Goal: Transaction & Acquisition: Book appointment/travel/reservation

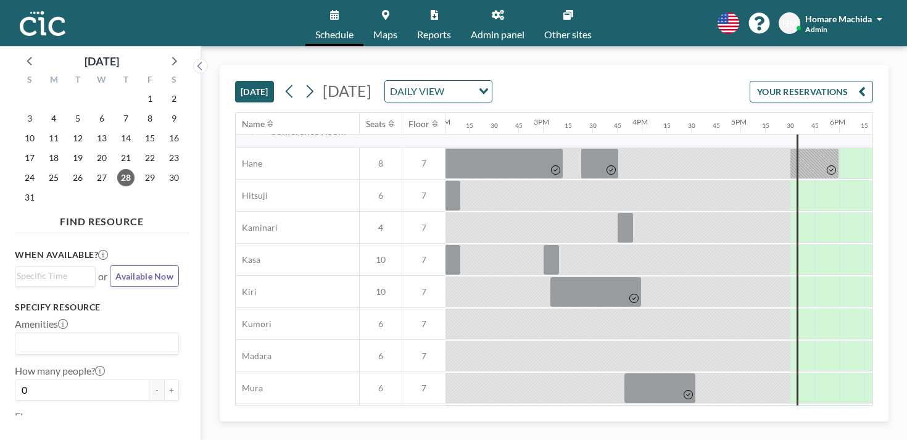
scroll to position [0, 1384]
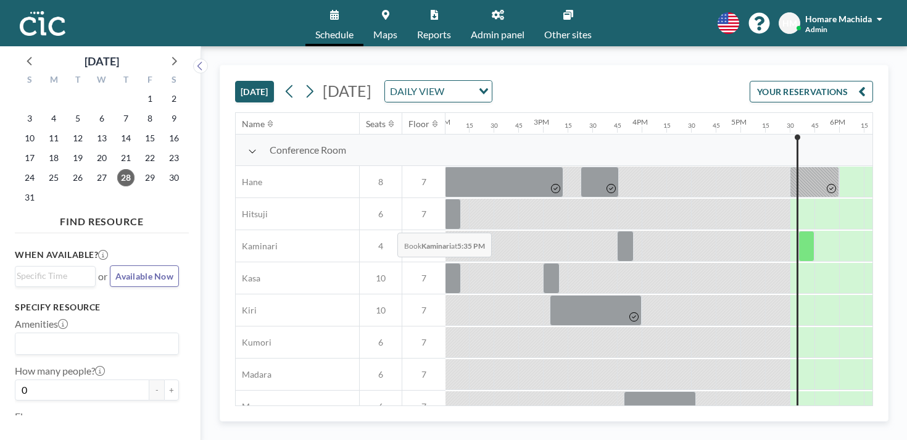
click at [799, 231] on div at bounding box center [807, 246] width 16 height 31
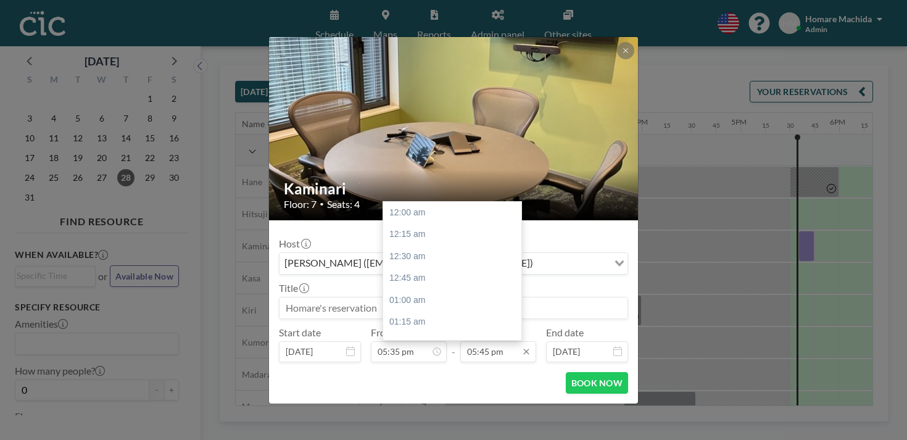
scroll to position [1398, 0]
click at [493, 341] on input "05:45 pm" at bounding box center [498, 351] width 76 height 21
click at [465, 396] on div "06:00 pm" at bounding box center [452, 407] width 138 height 22
type input "06:00 pm"
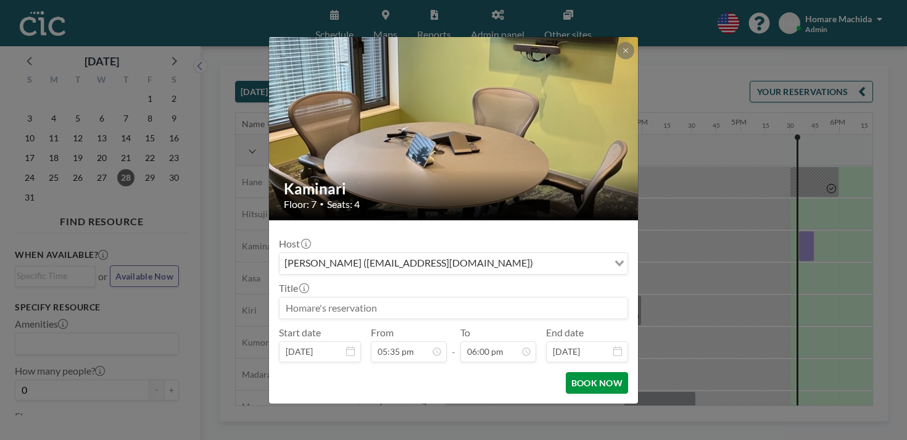
click at [574, 372] on button "BOOK NOW" at bounding box center [597, 383] width 62 height 22
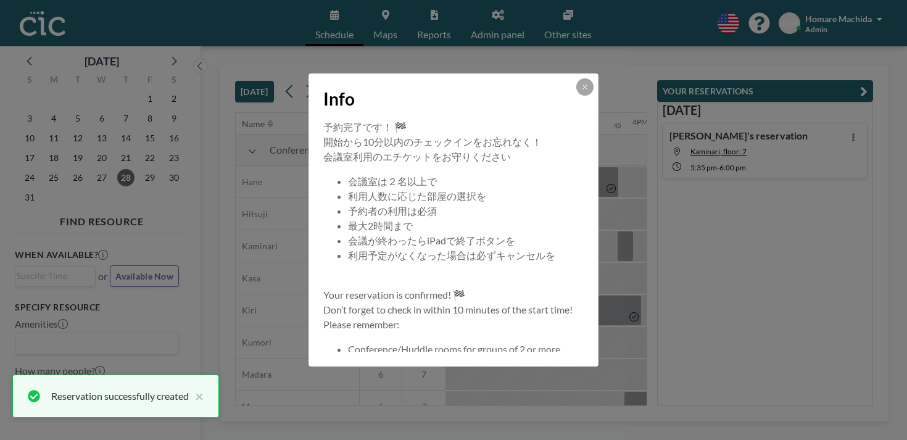
click at [576, 96] on div at bounding box center [584, 86] width 17 height 17
click at [576, 96] on button at bounding box center [584, 86] width 17 height 17
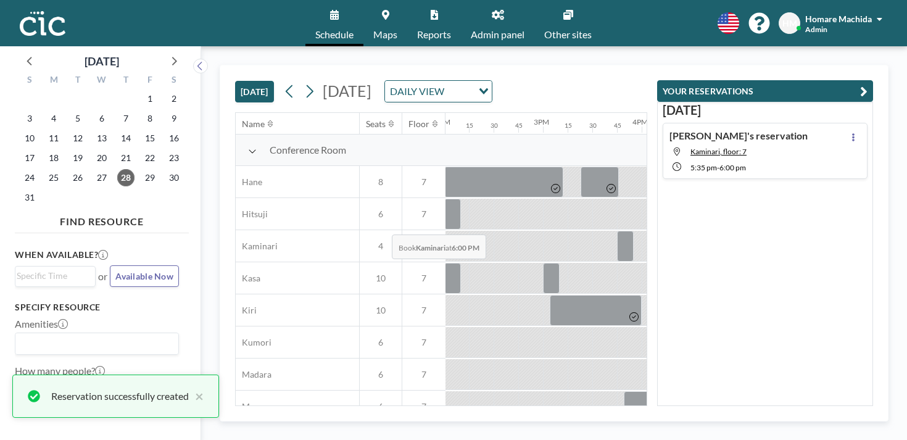
click at [839, 231] on div at bounding box center [851, 246] width 25 height 31
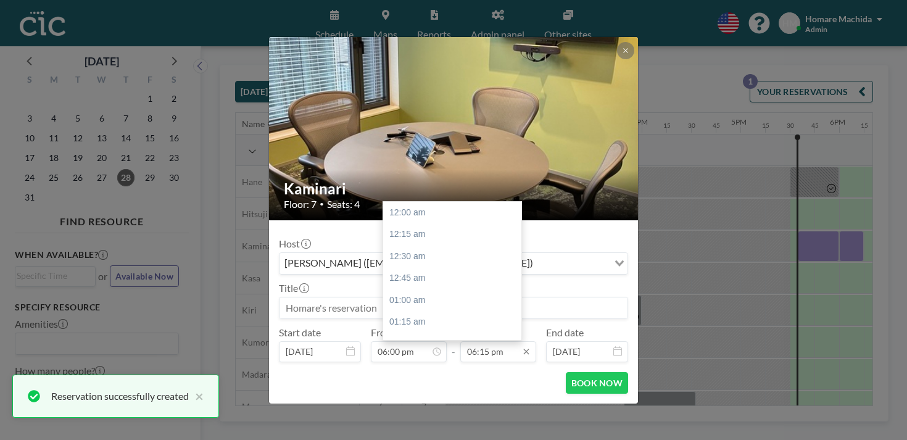
scroll to position [1438, 0]
click at [484, 341] on input "06:15 pm" at bounding box center [498, 351] width 76 height 21
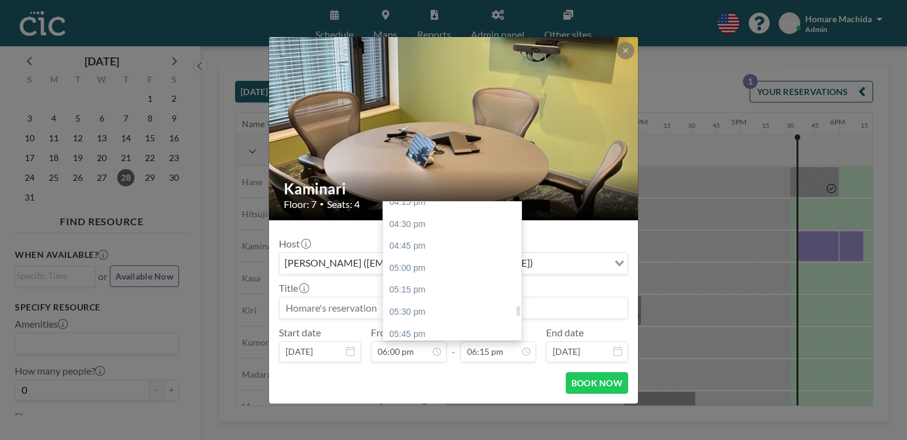
click at [452, 389] on div "06:30 pm" at bounding box center [452, 400] width 138 height 22
type input "06:30 pm"
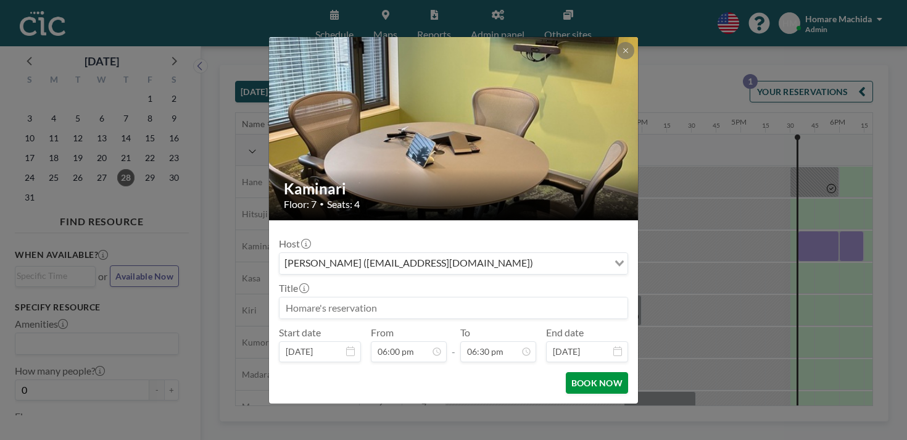
click at [585, 372] on button "BOOK NOW" at bounding box center [597, 383] width 62 height 22
